Goal: Find specific page/section: Find specific page/section

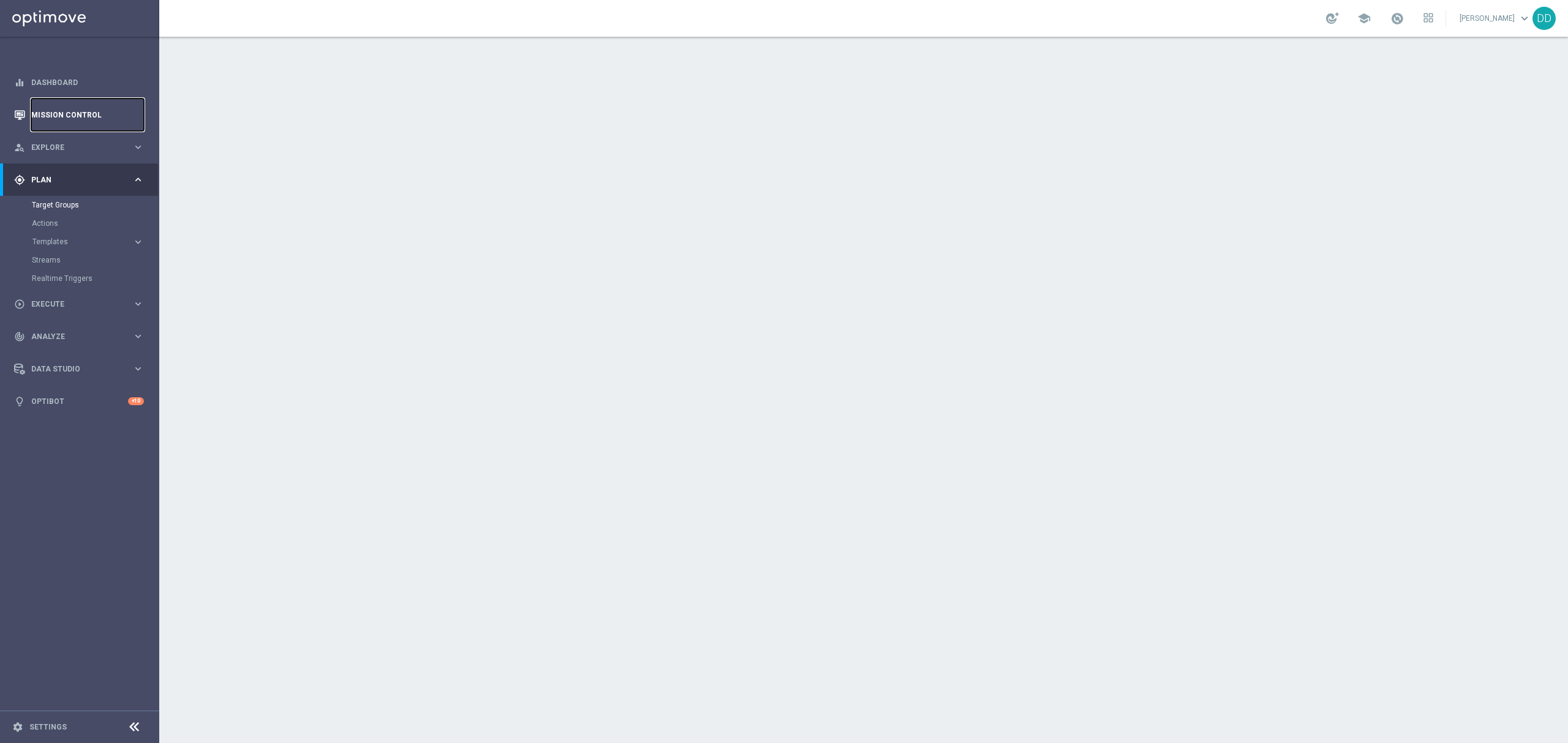
click at [67, 113] on link "Mission Control" at bounding box center [87, 115] width 112 height 33
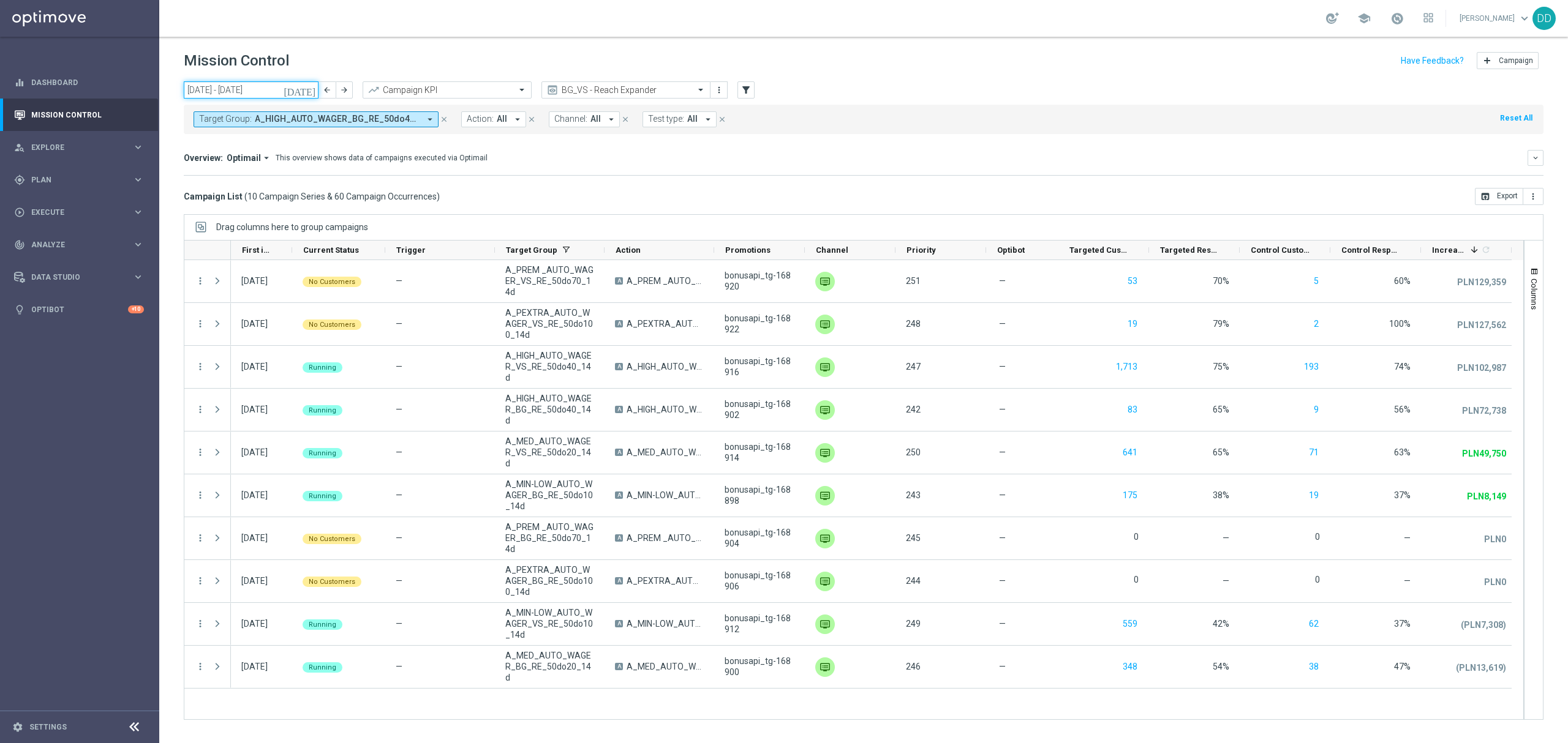
click at [286, 90] on input "[DATE] - [DATE]" at bounding box center [251, 90] width 135 height 17
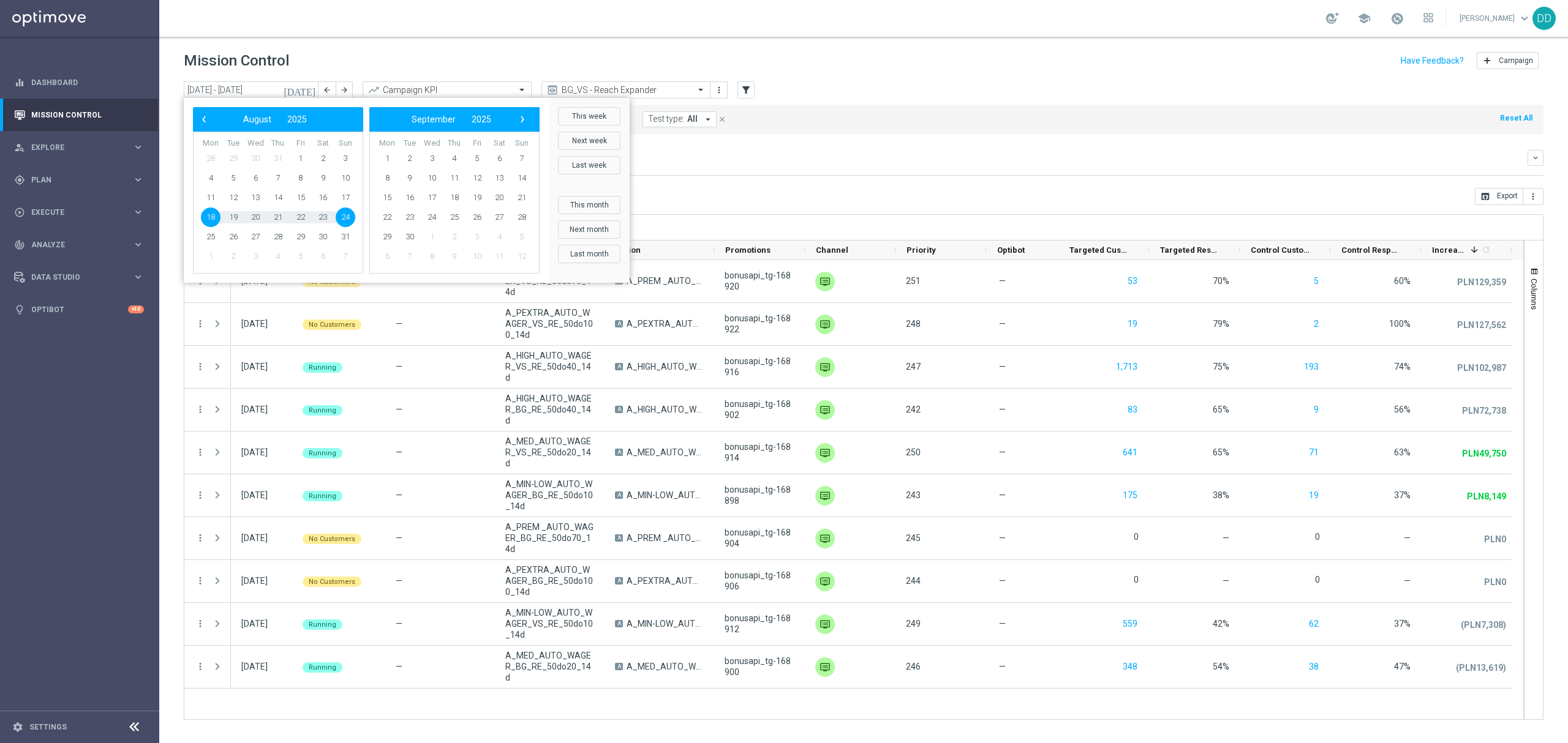
click at [214, 221] on span "18" at bounding box center [210, 217] width 19 height 19
click at [352, 219] on span "24" at bounding box center [345, 217] width 19 height 19
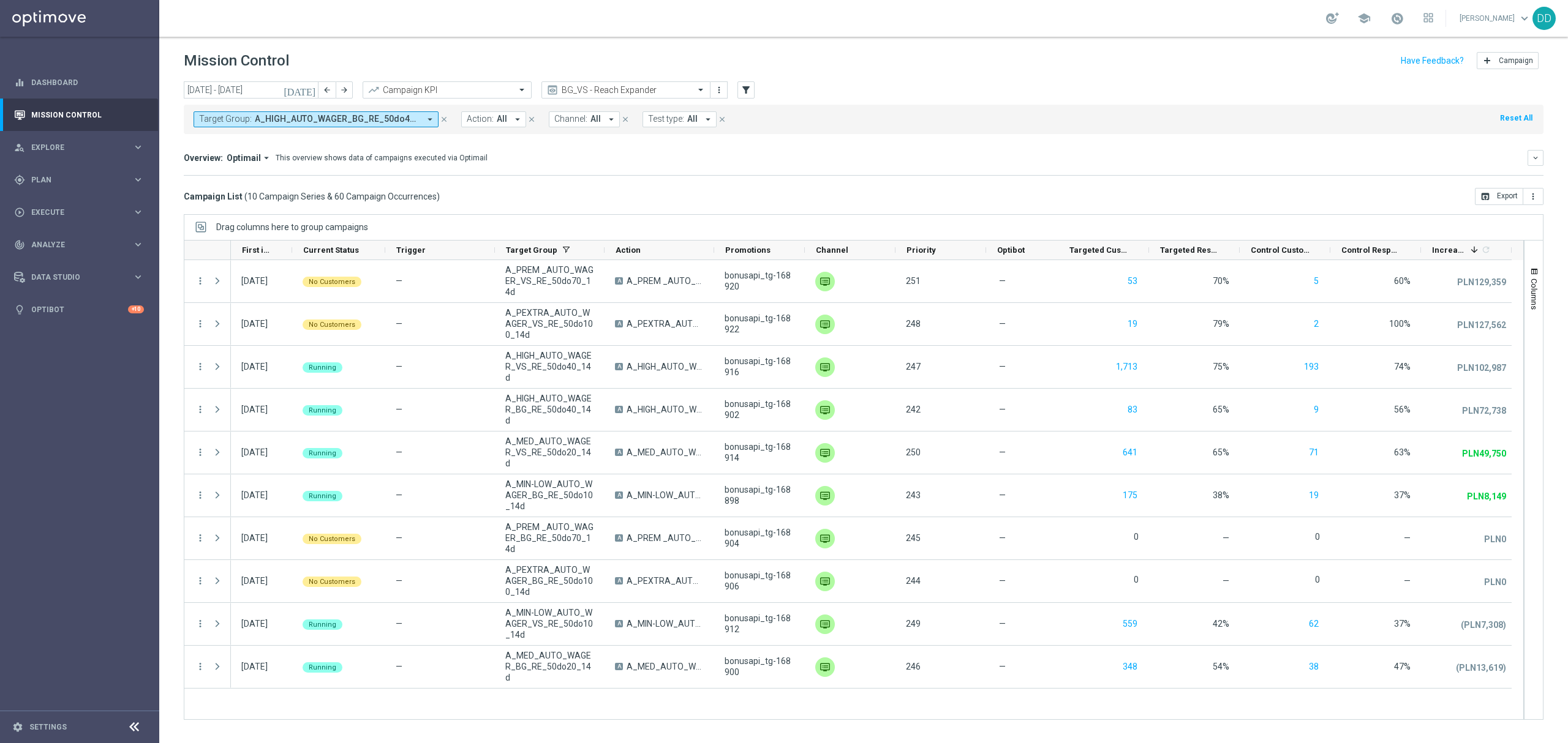
click at [793, 167] on div "Overview: Optimail arrow_drop_down This overview shows data of campaigns execut…" at bounding box center [863, 163] width 1360 height 26
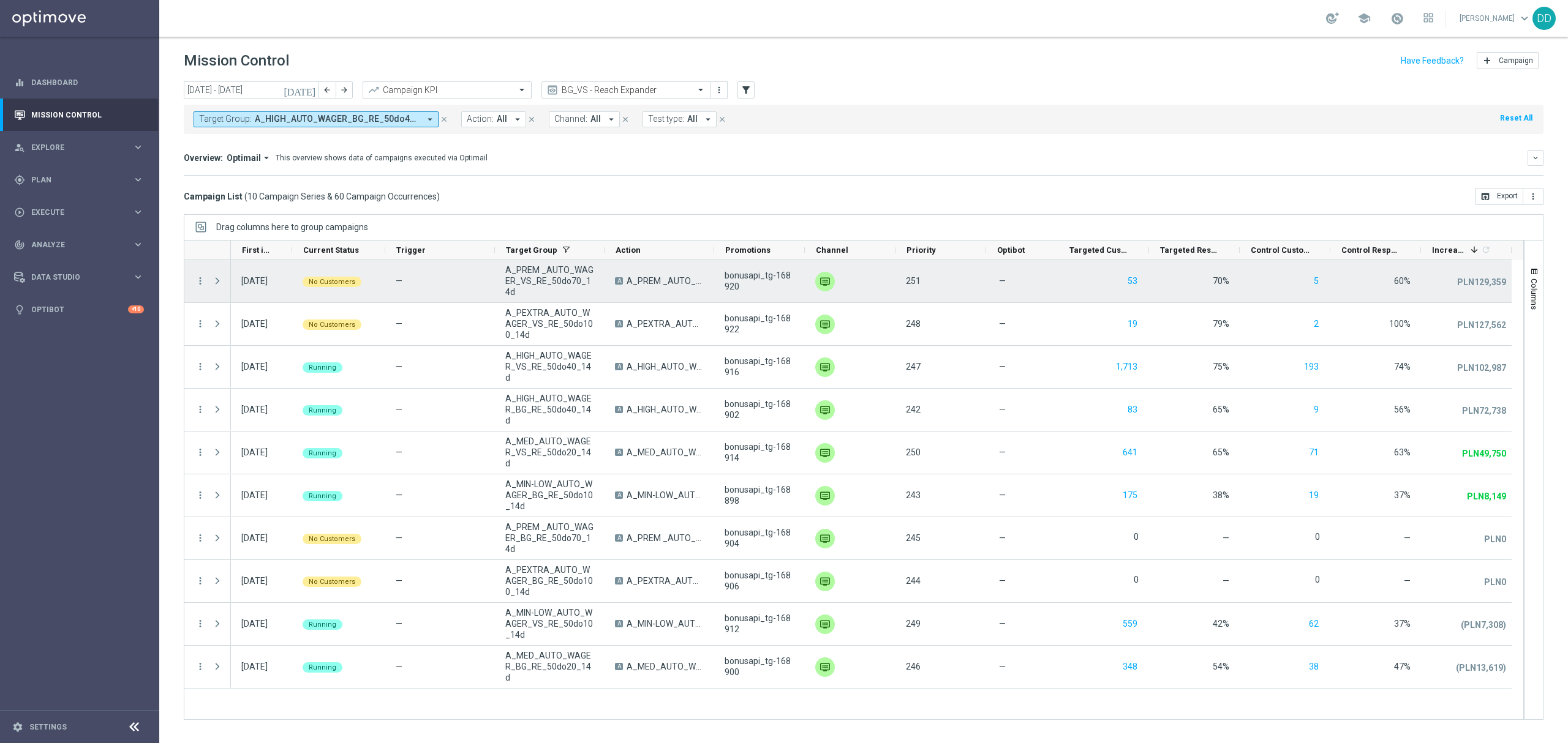
click at [222, 289] on span "Press SPACE to select this row." at bounding box center [219, 281] width 13 height 24
click at [214, 282] on span "Press SPACE to select this row." at bounding box center [217, 281] width 11 height 10
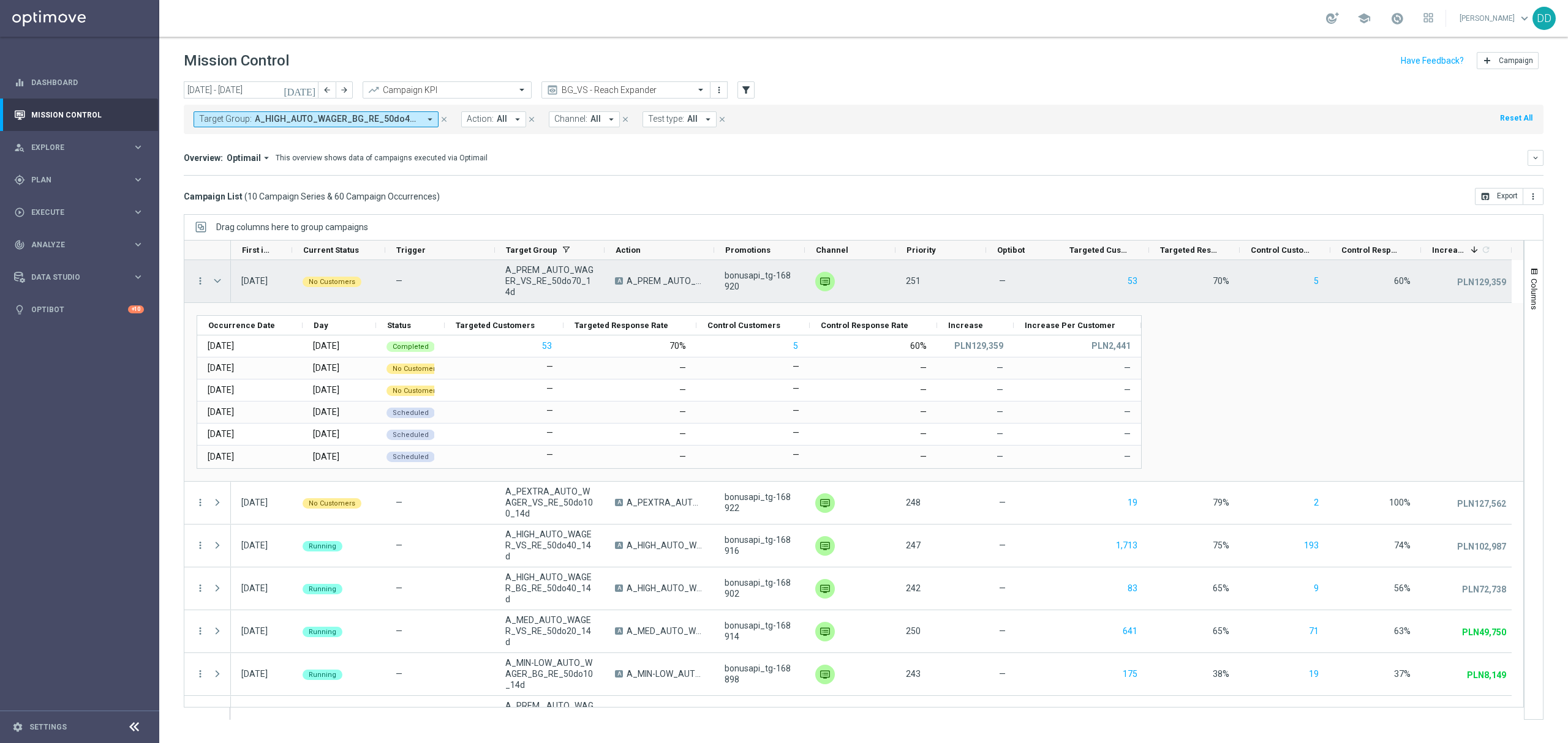
click at [219, 282] on span "Press SPACE to select this row." at bounding box center [217, 281] width 11 height 10
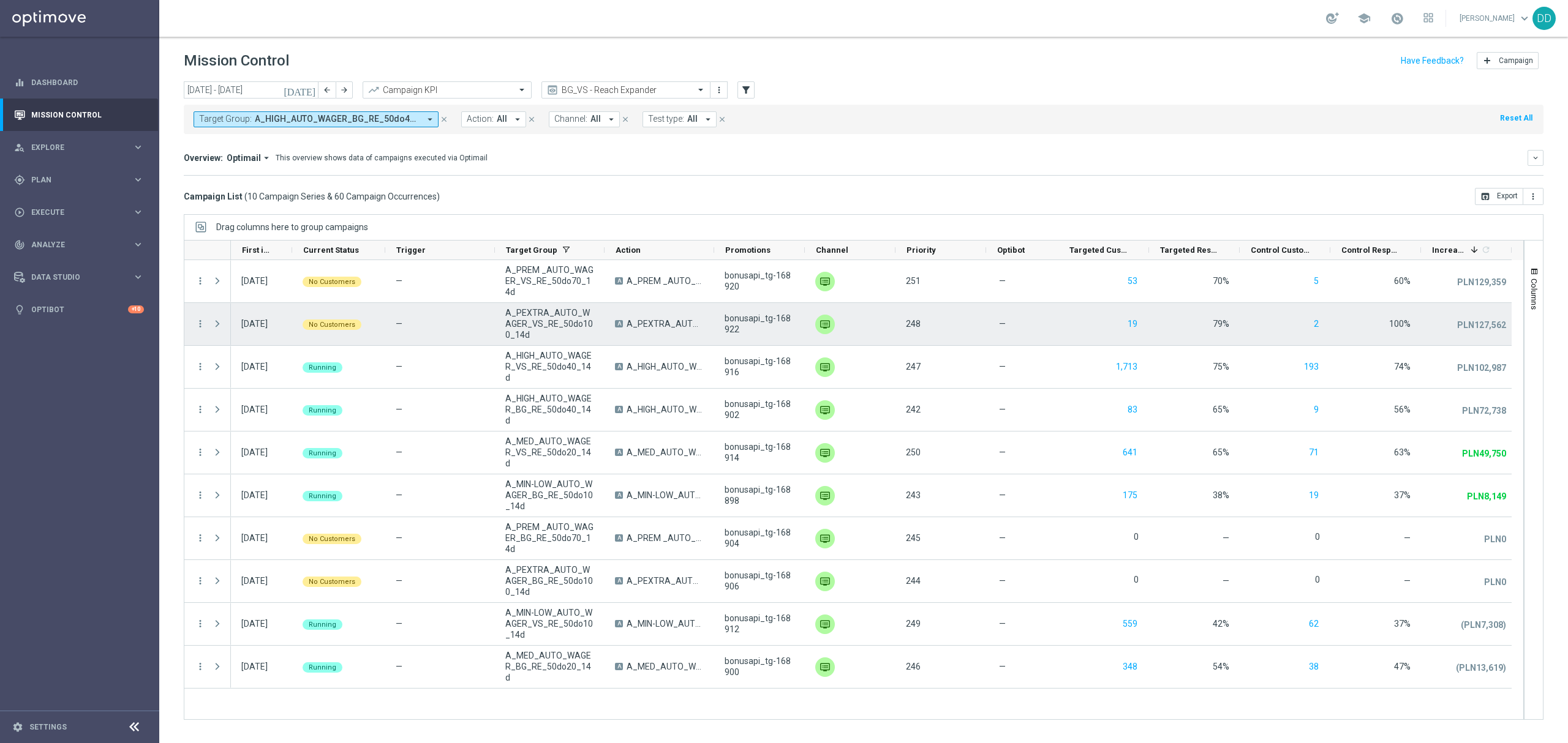
drag, startPoint x: 221, startPoint y: 343, endPoint x: 221, endPoint y: 336, distance: 7.0
click at [221, 341] on div "Press SPACE to select this row." at bounding box center [218, 324] width 24 height 42
click at [221, 333] on span "Press SPACE to select this row." at bounding box center [219, 323] width 13 height 24
click at [220, 332] on span "Press SPACE to select this row." at bounding box center [219, 323] width 13 height 24
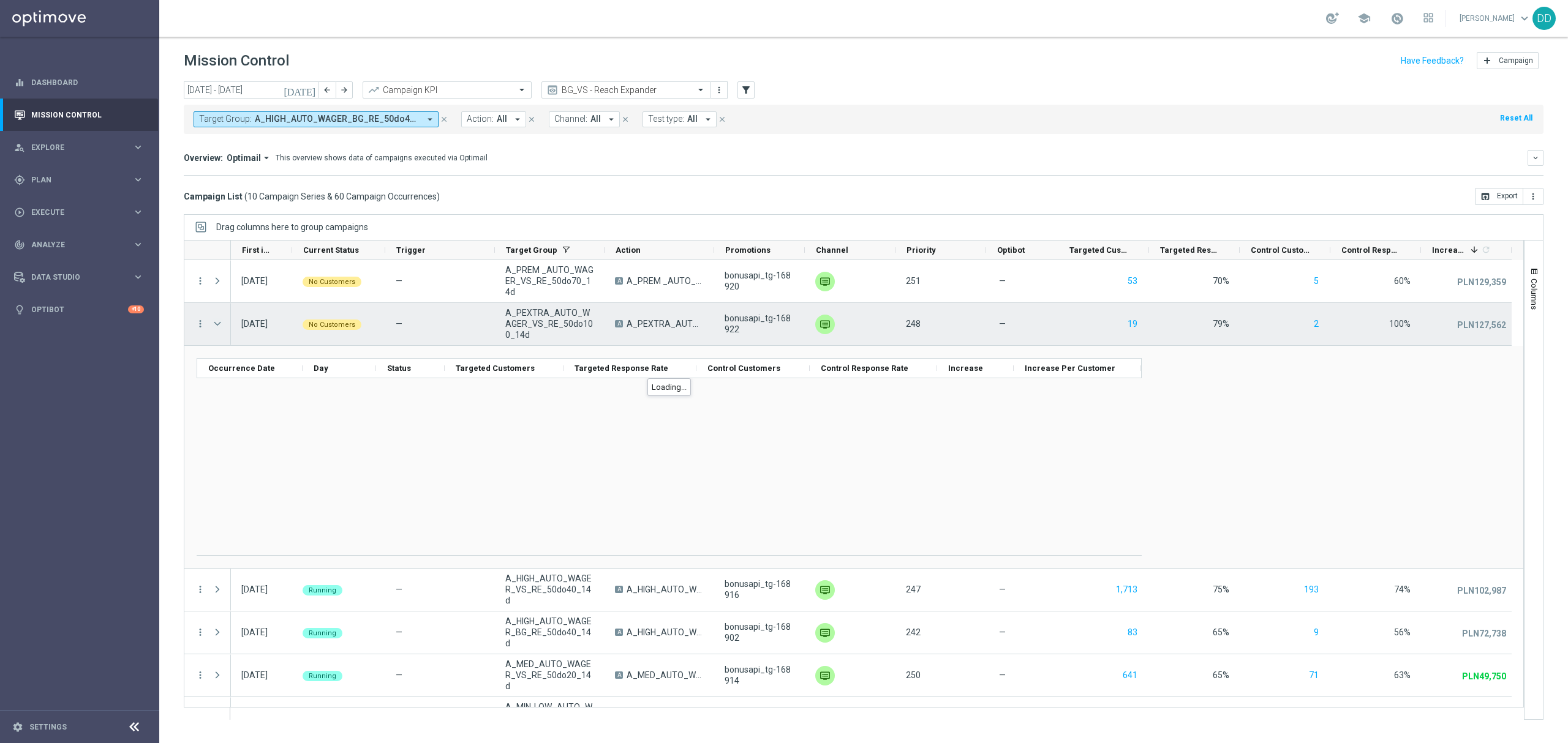
click at [219, 328] on span "Press SPACE to select this row." at bounding box center [217, 324] width 11 height 10
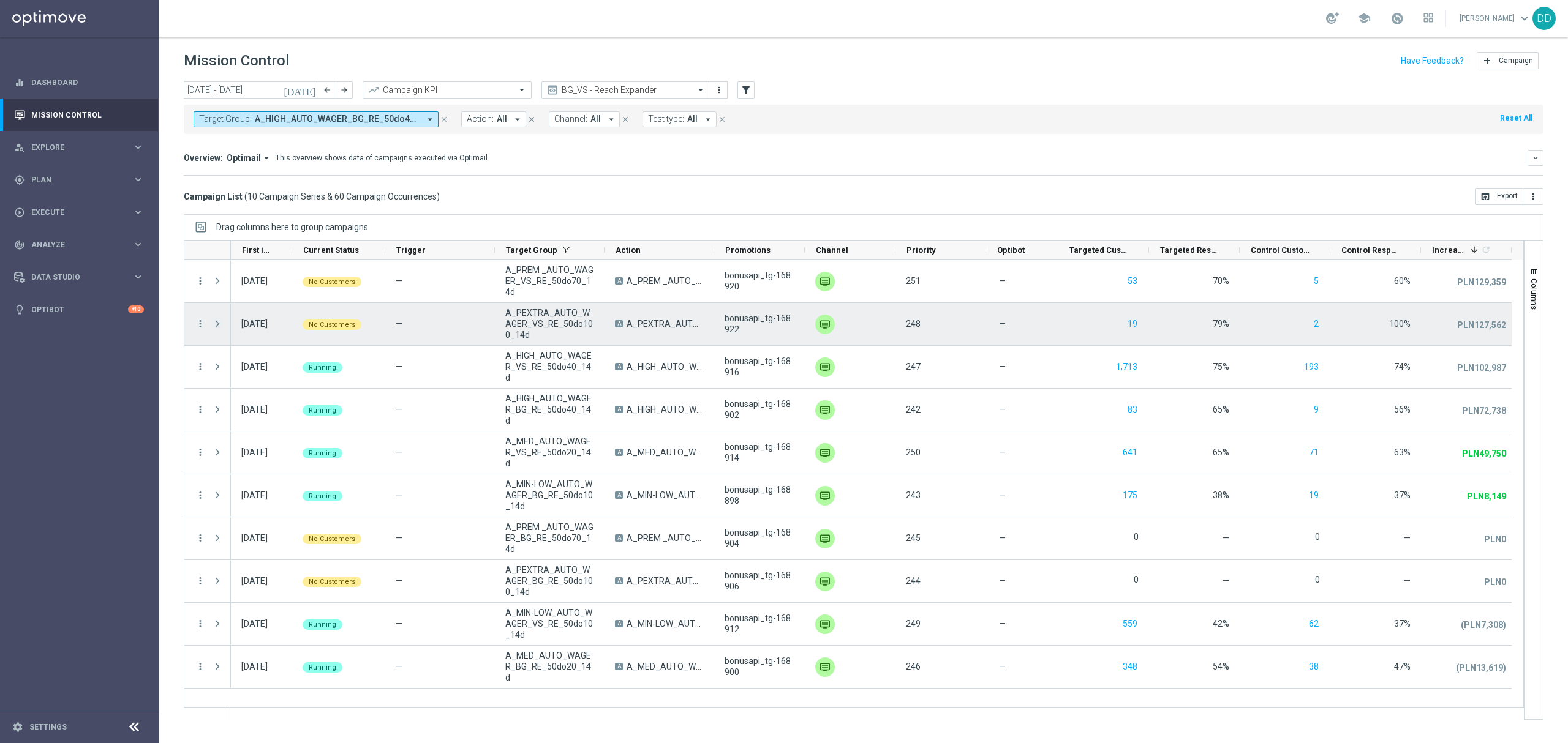
click at [219, 328] on span "Press SPACE to select this row." at bounding box center [217, 324] width 11 height 10
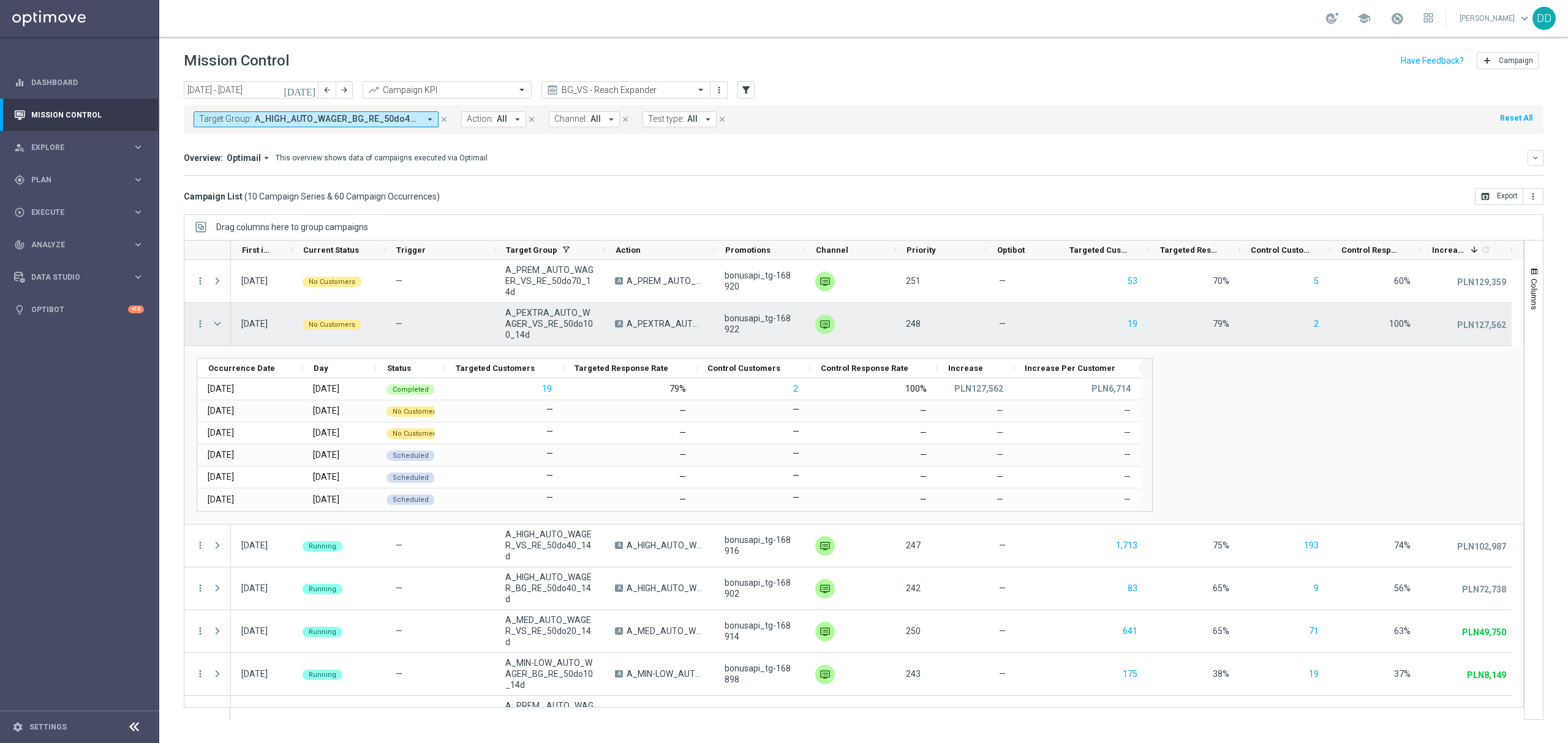
click at [218, 328] on span "Press SPACE to select this row." at bounding box center [217, 324] width 11 height 10
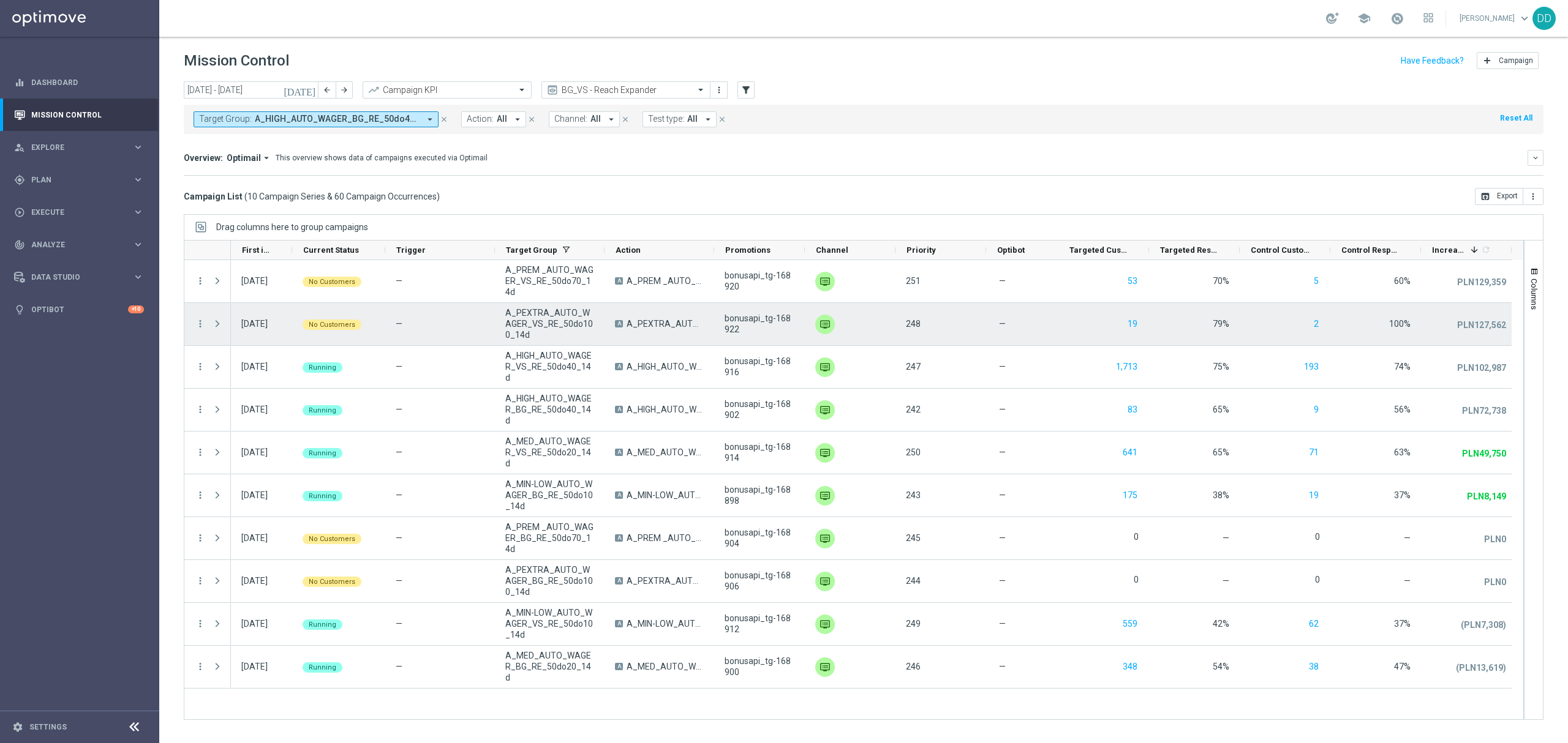
click at [220, 322] on span "Press SPACE to select this row." at bounding box center [217, 324] width 11 height 10
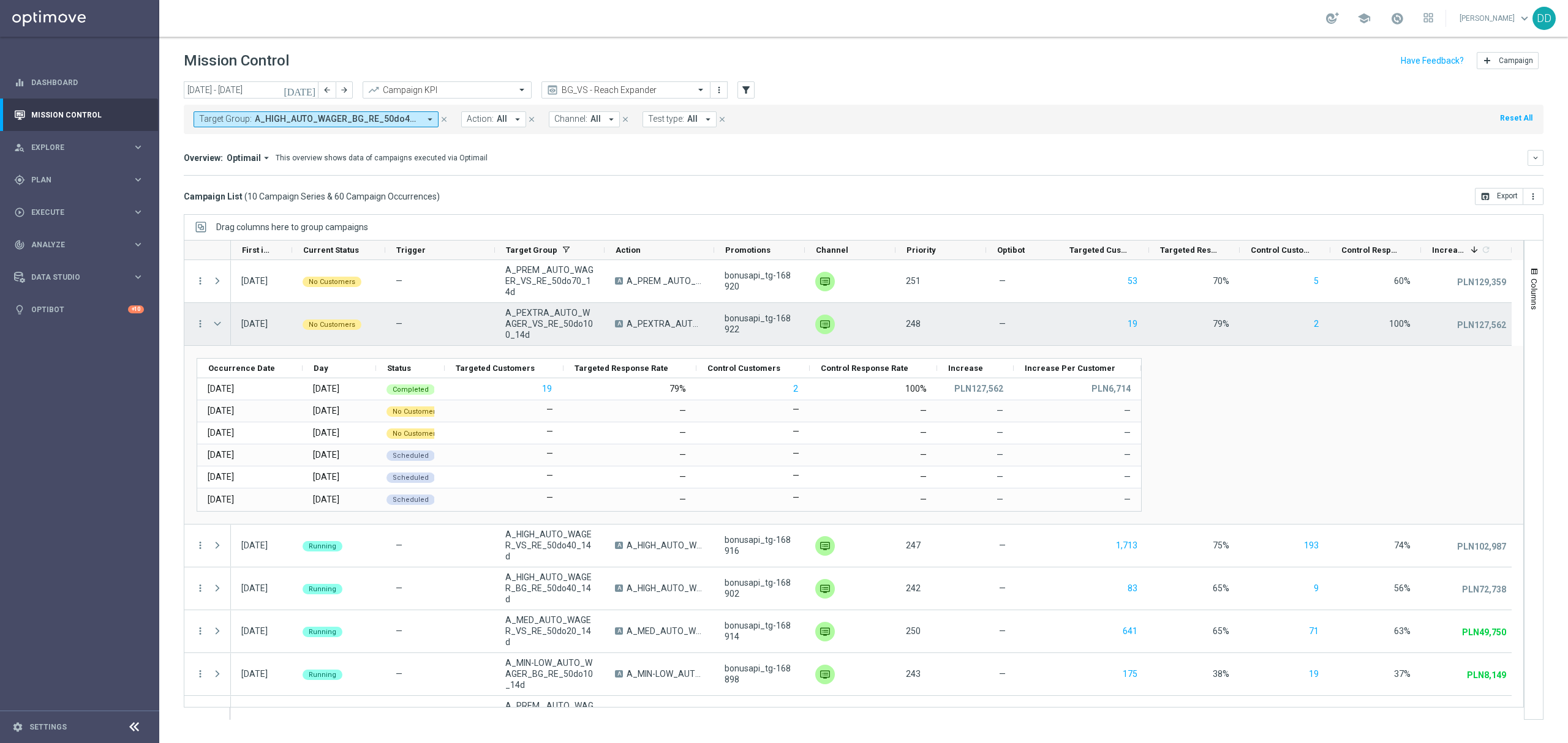
click at [215, 328] on span "Press SPACE to select this row." at bounding box center [217, 324] width 11 height 10
